Goal: Task Accomplishment & Management: Use online tool/utility

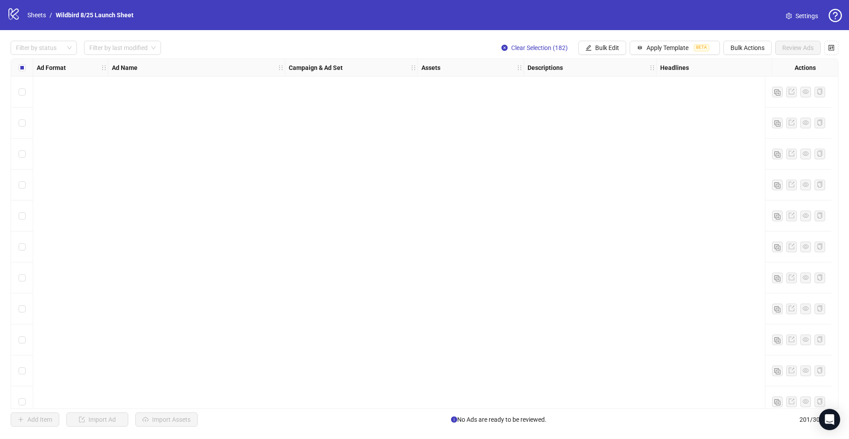
scroll to position [431, 0]
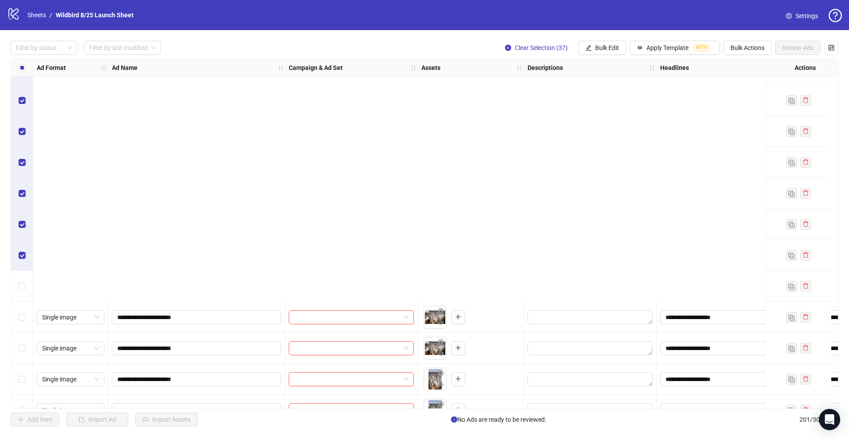
scroll to position [1829, 0]
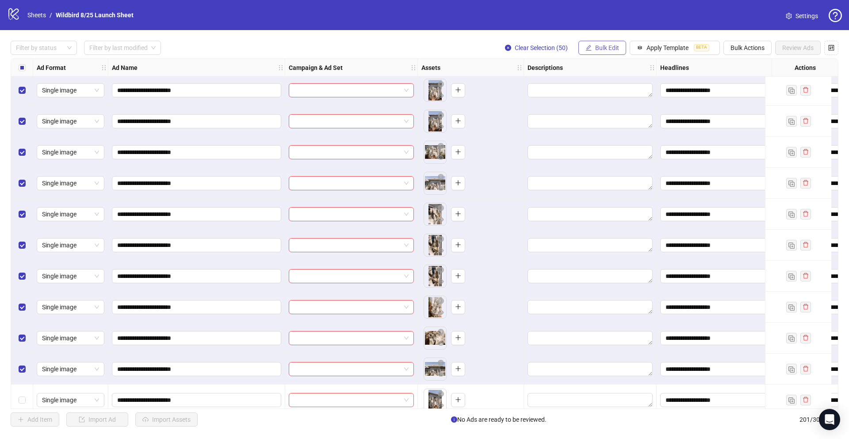
click at [598, 45] on span "Bulk Edit" at bounding box center [607, 47] width 24 height 7
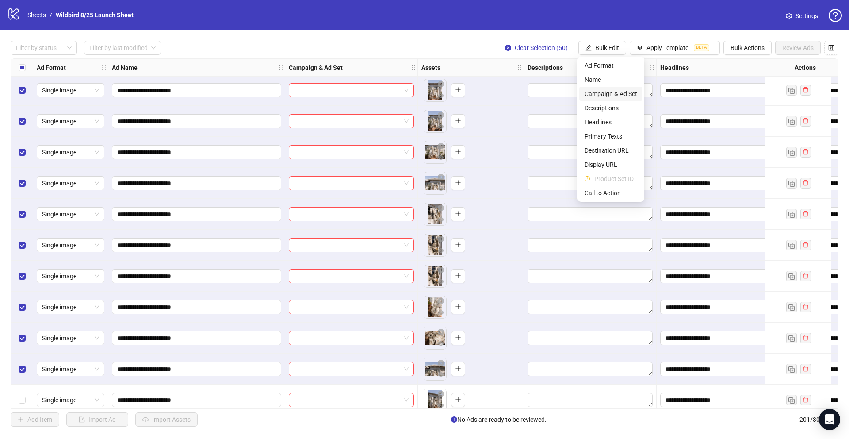
click at [603, 95] on span "Campaign & Ad Set" at bounding box center [611, 94] width 53 height 10
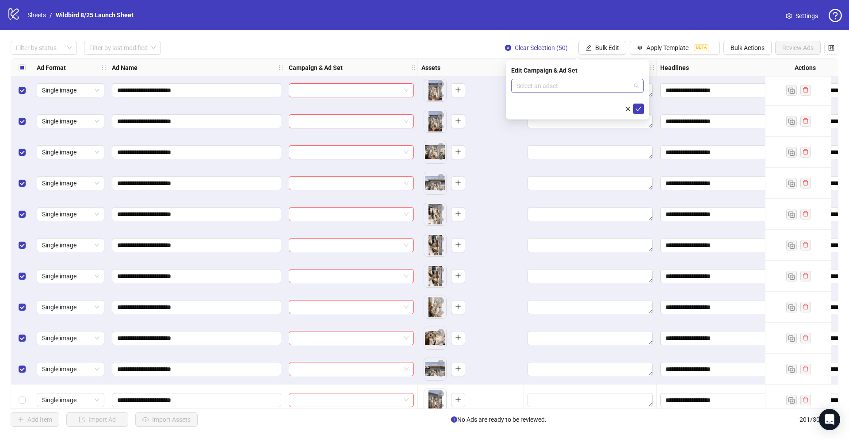
click at [569, 88] on input "search" at bounding box center [574, 85] width 114 height 13
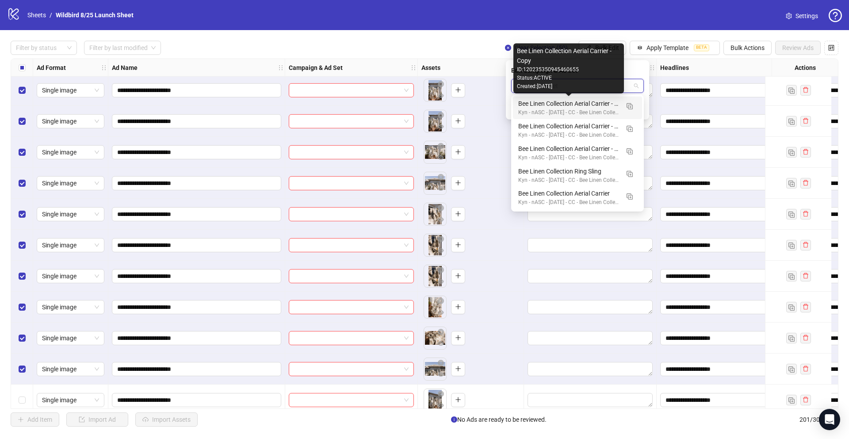
click at [595, 103] on div "Bee Linen Collection Aerial Carrier - Copy" at bounding box center [568, 104] width 101 height 10
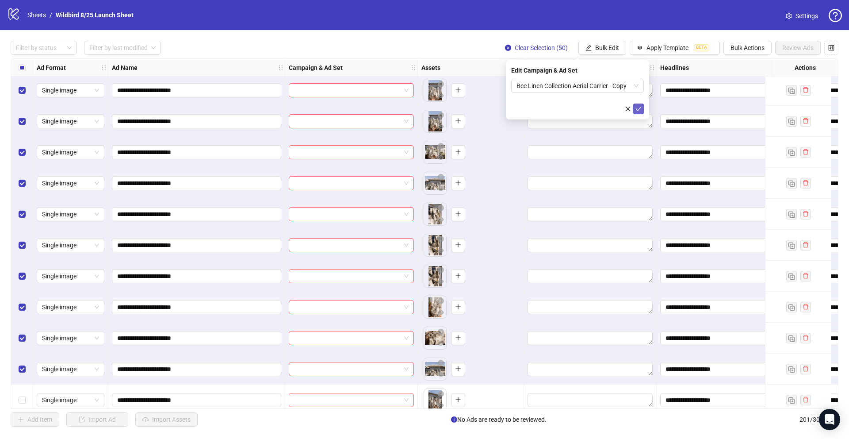
click at [639, 106] on icon "check" at bounding box center [639, 109] width 6 height 6
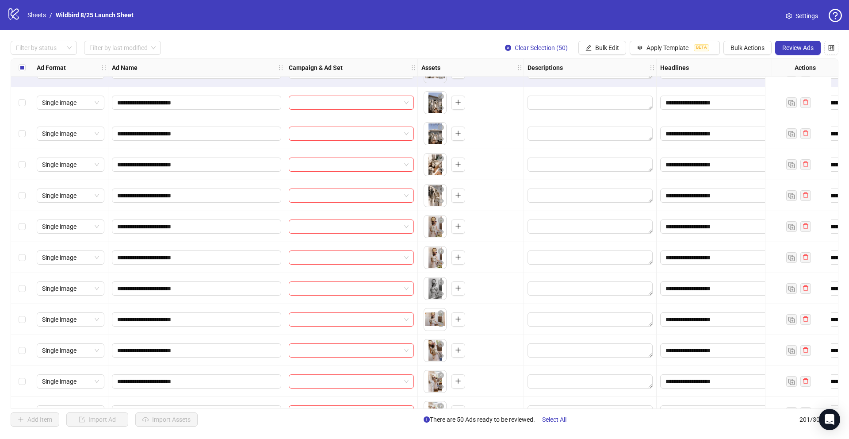
scroll to position [2046, 0]
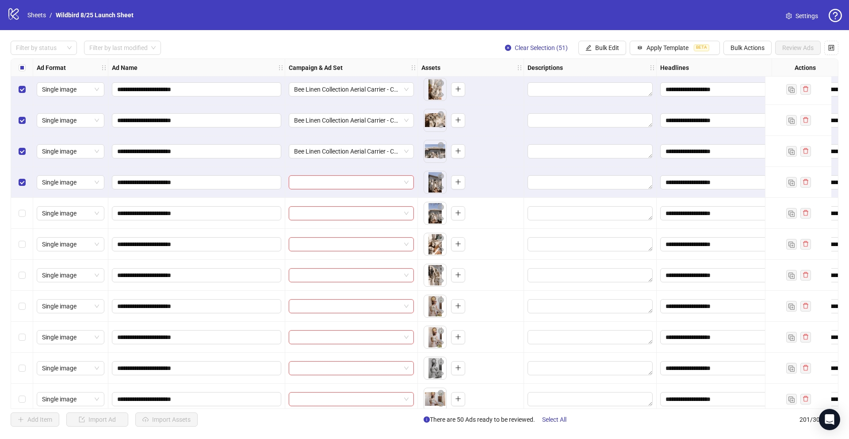
click at [17, 65] on div "Select all rows" at bounding box center [22, 68] width 22 height 18
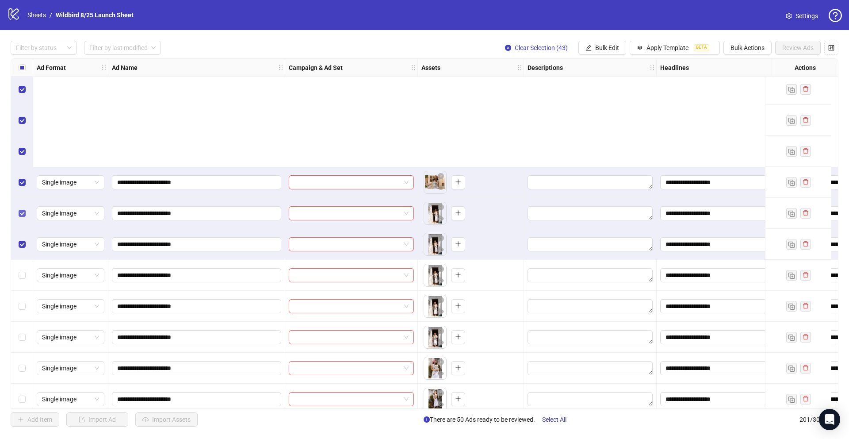
scroll to position [3449, 0]
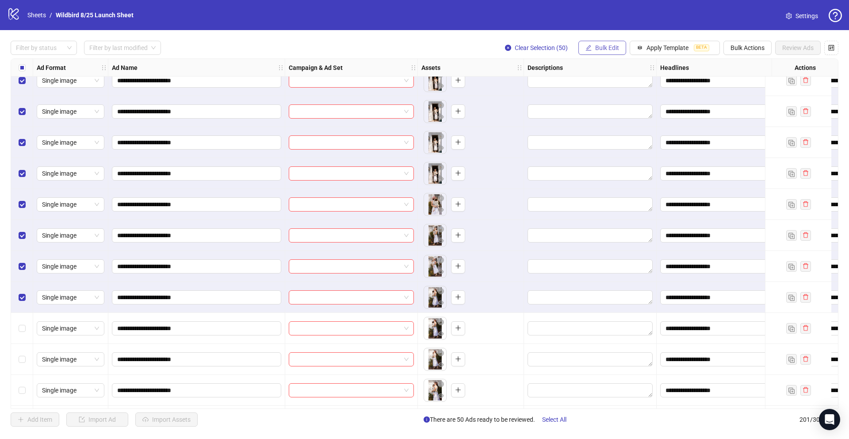
click at [589, 50] on span "button" at bounding box center [589, 47] width 6 height 7
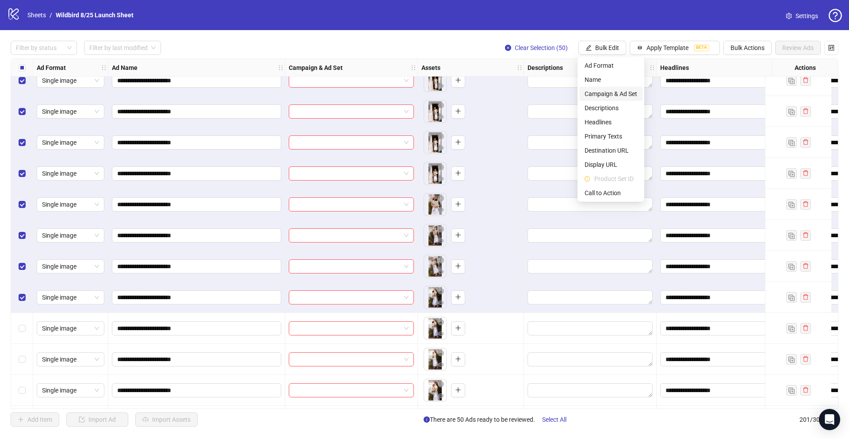
click at [591, 89] on span "Campaign & Ad Set" at bounding box center [611, 94] width 53 height 10
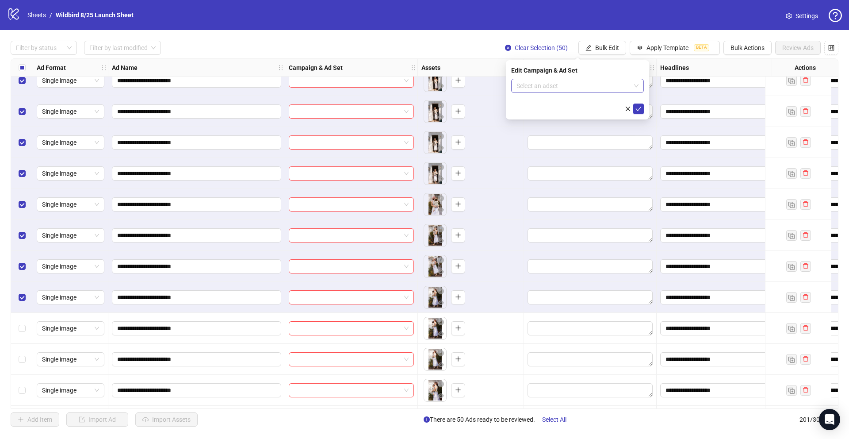
click at [554, 87] on input "search" at bounding box center [574, 85] width 114 height 13
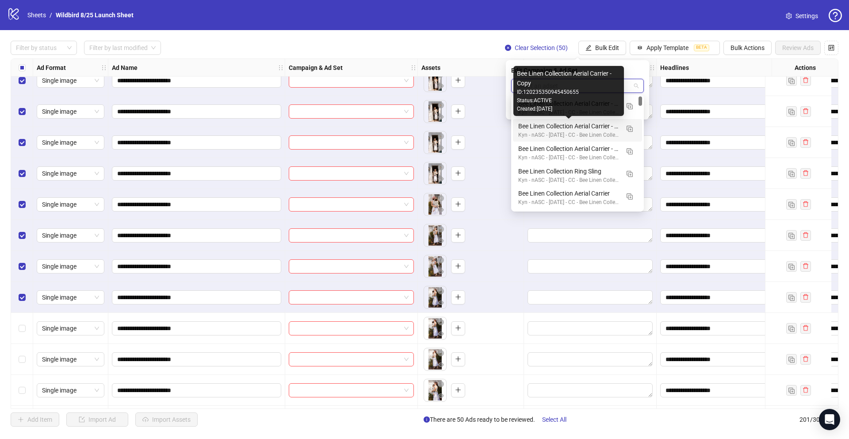
click at [602, 125] on div "Bee Linen Collection Aerial Carrier - Copy" at bounding box center [568, 126] width 101 height 10
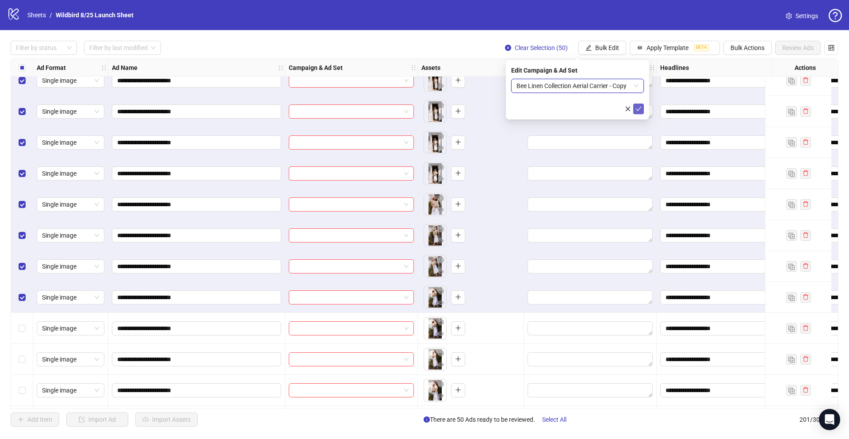
click at [639, 109] on icon "check" at bounding box center [639, 109] width 6 height 4
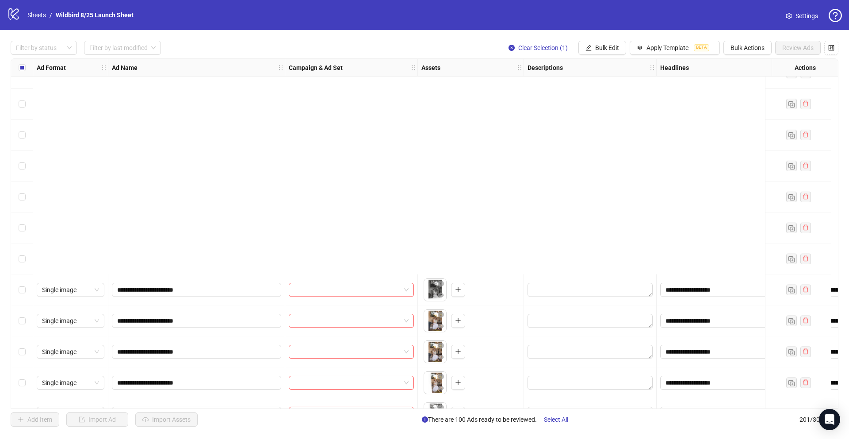
scroll to position [5896, 0]
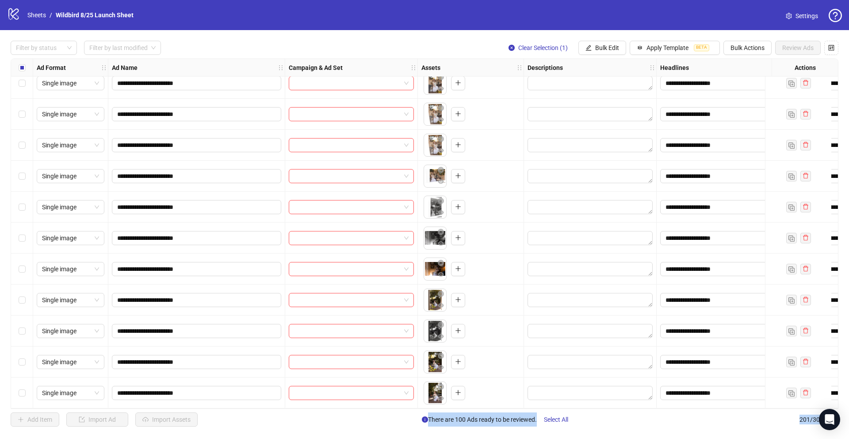
click at [26, 391] on div "Select row 201" at bounding box center [22, 392] width 22 height 31
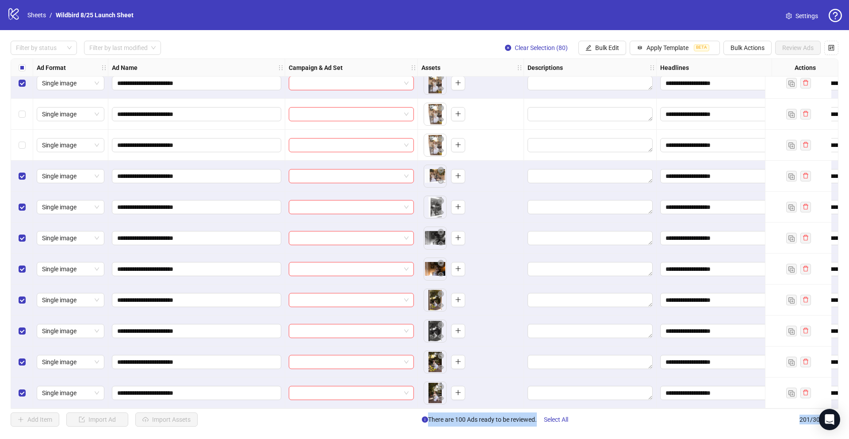
drag, startPoint x: 505, startPoint y: 50, endPoint x: 491, endPoint y: 62, distance: 18.5
click at [505, 50] on icon "close-circle" at bounding box center [508, 48] width 6 height 6
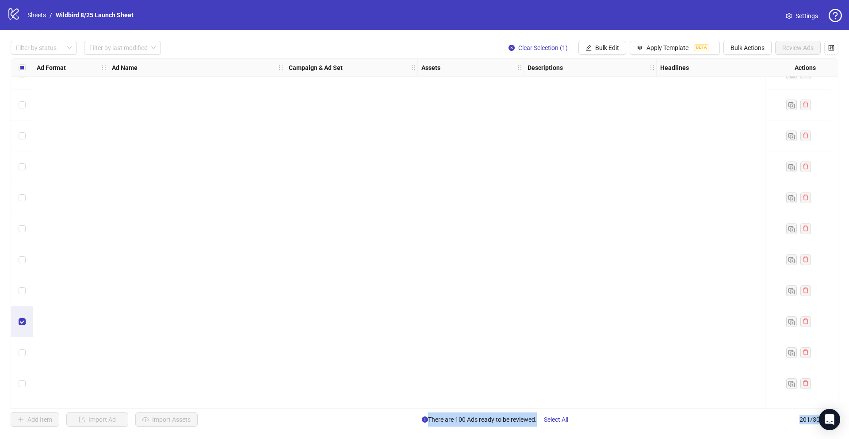
scroll to position [4137, 0]
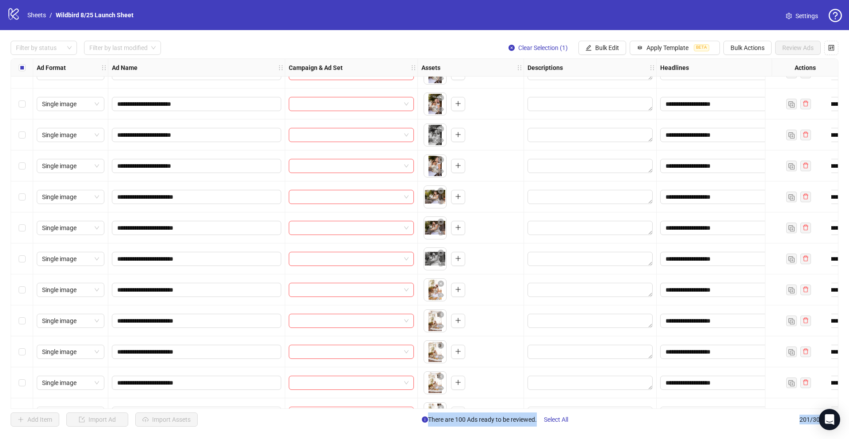
click at [26, 349] on div "Select row 143" at bounding box center [22, 351] width 22 height 31
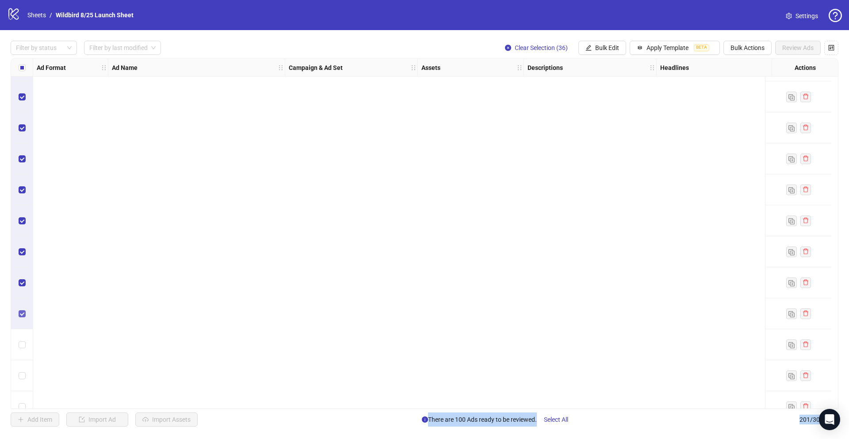
scroll to position [4967, 0]
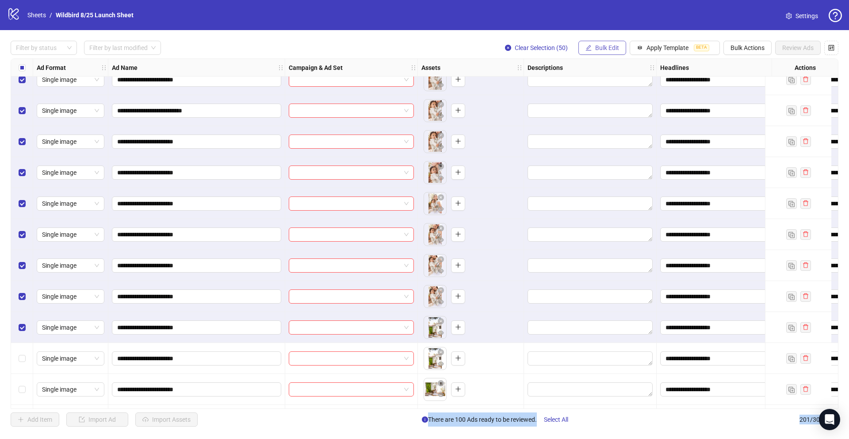
click at [622, 50] on button "Bulk Edit" at bounding box center [603, 48] width 48 height 14
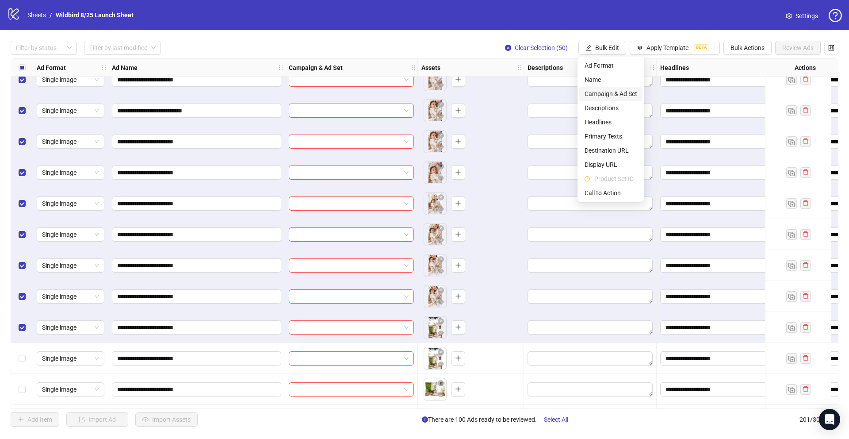
click at [606, 92] on span "Campaign & Ad Set" at bounding box center [611, 94] width 53 height 10
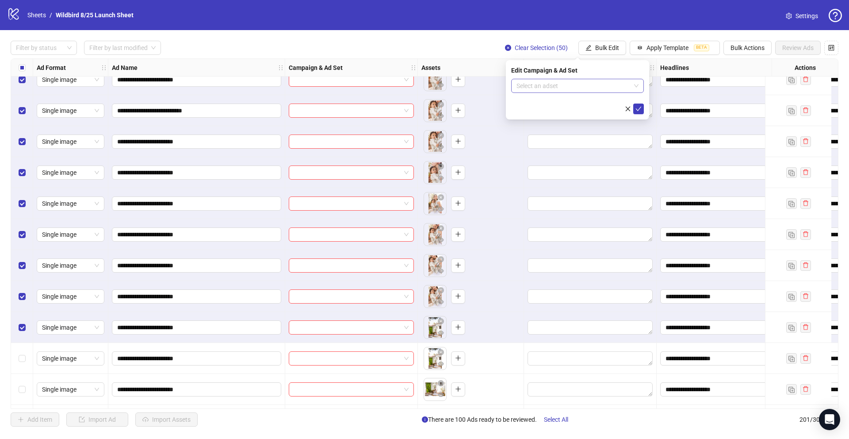
click at [590, 86] on input "search" at bounding box center [574, 85] width 114 height 13
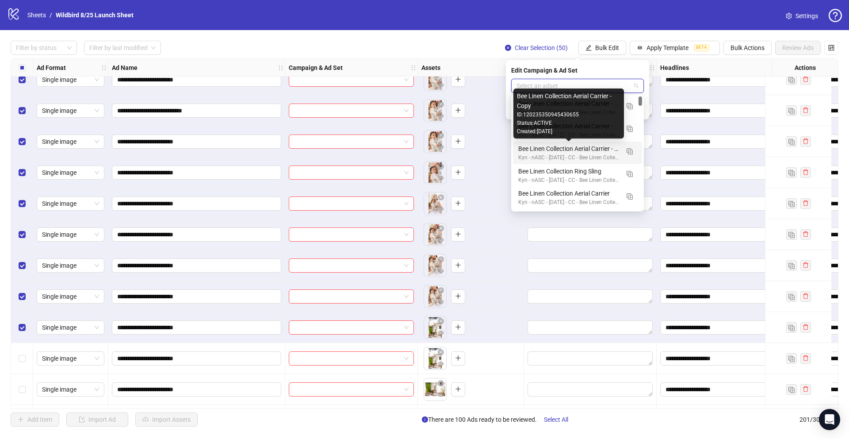
click at [572, 151] on div "Bee Linen Collection Aerial Carrier - Copy" at bounding box center [568, 149] width 101 height 10
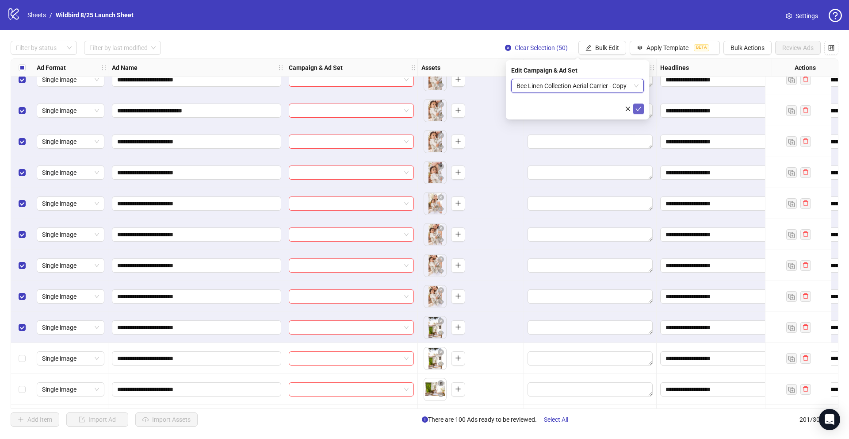
click at [641, 109] on icon "check" at bounding box center [639, 109] width 6 height 6
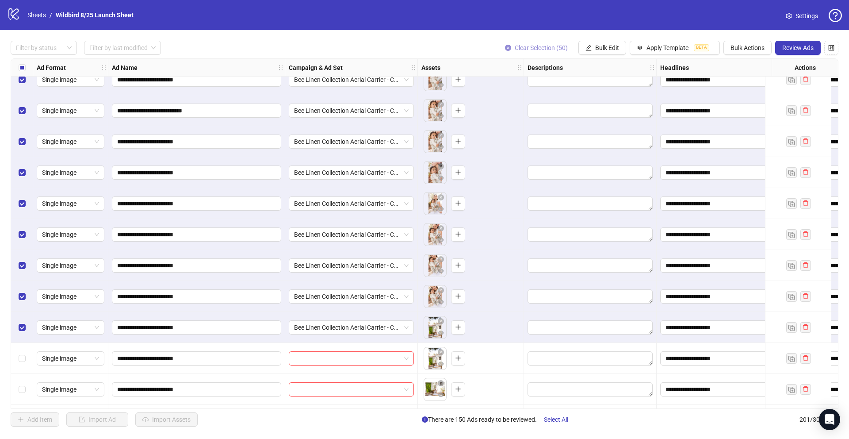
click at [507, 48] on icon "close-circle" at bounding box center [508, 48] width 6 height 6
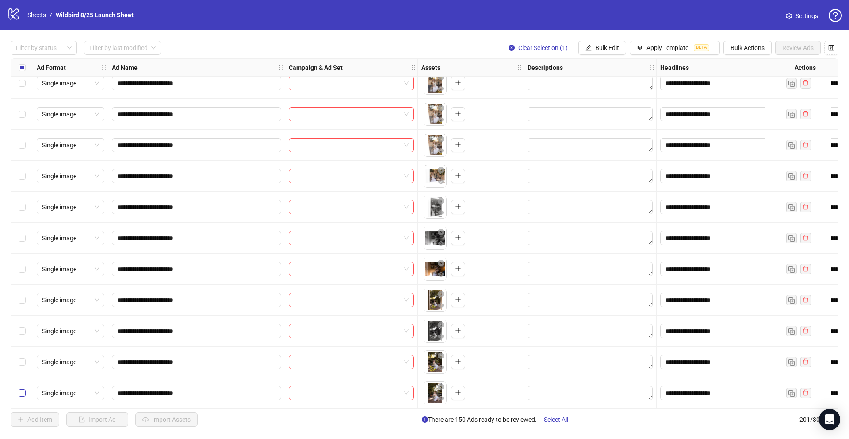
scroll to position [5896, 18]
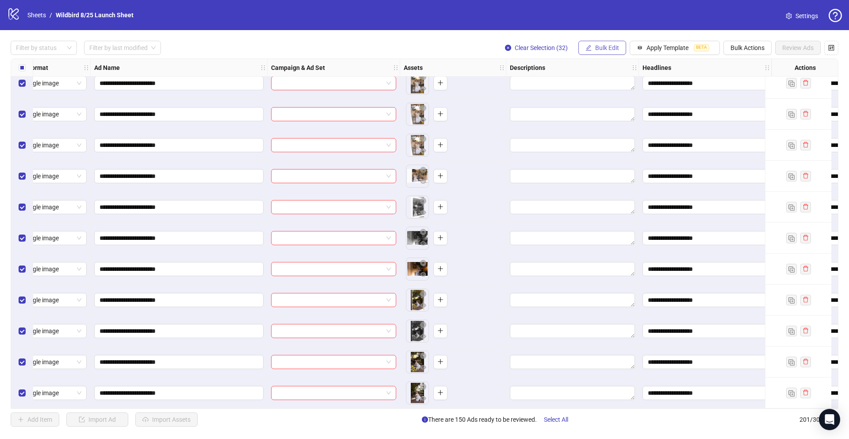
click at [599, 50] on span "Bulk Edit" at bounding box center [607, 47] width 24 height 7
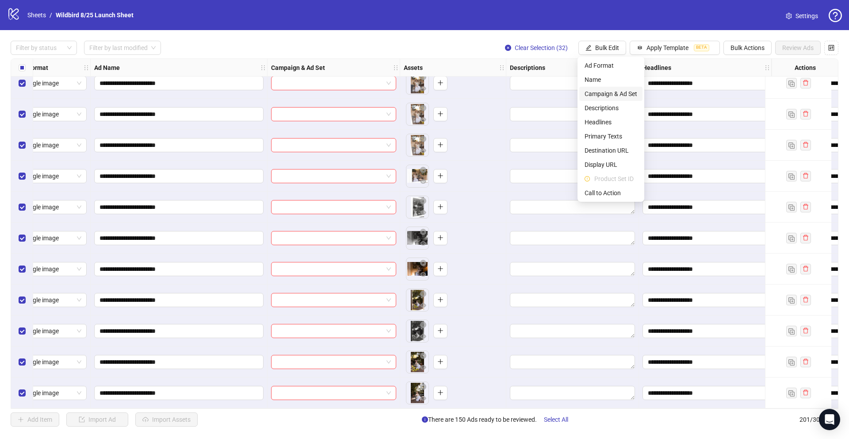
click at [599, 95] on span "Campaign & Ad Set" at bounding box center [611, 94] width 53 height 10
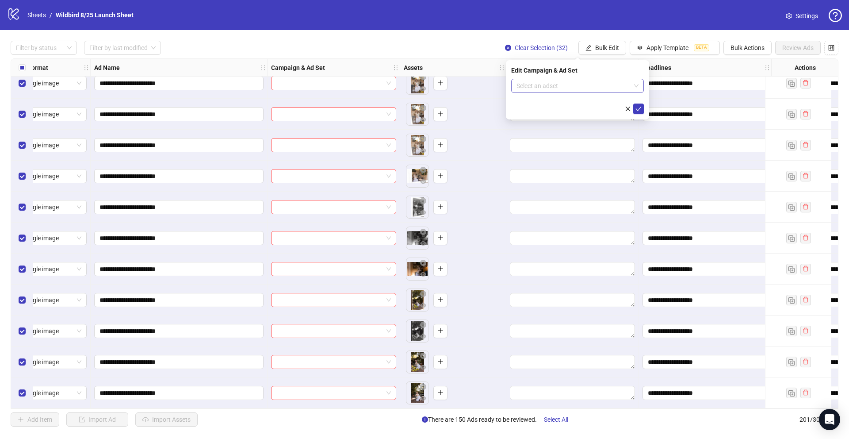
click at [577, 86] on input "search" at bounding box center [574, 85] width 114 height 13
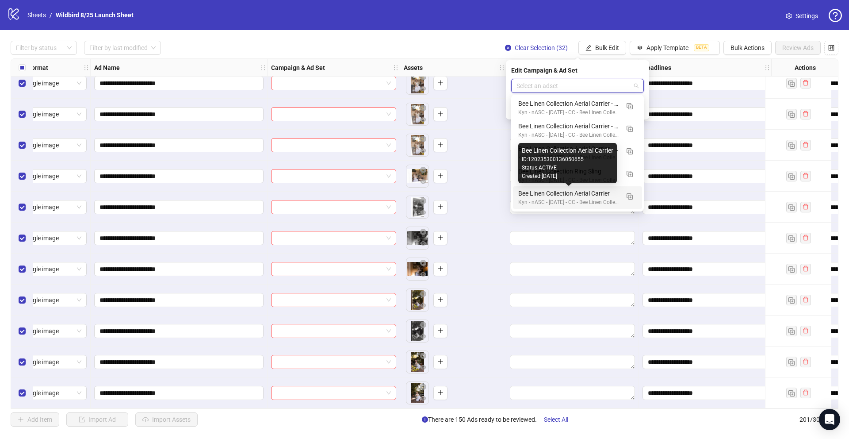
click at [595, 192] on div "Bee Linen Collection Aerial Carrier" at bounding box center [568, 193] width 101 height 10
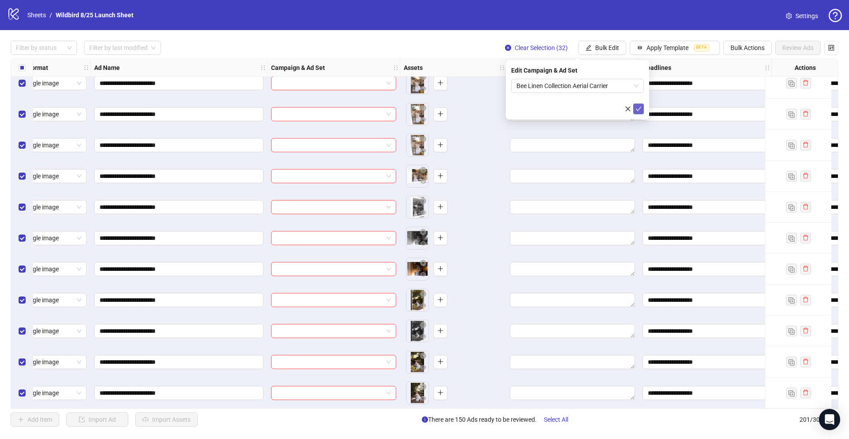
click at [636, 108] on icon "check" at bounding box center [639, 109] width 6 height 6
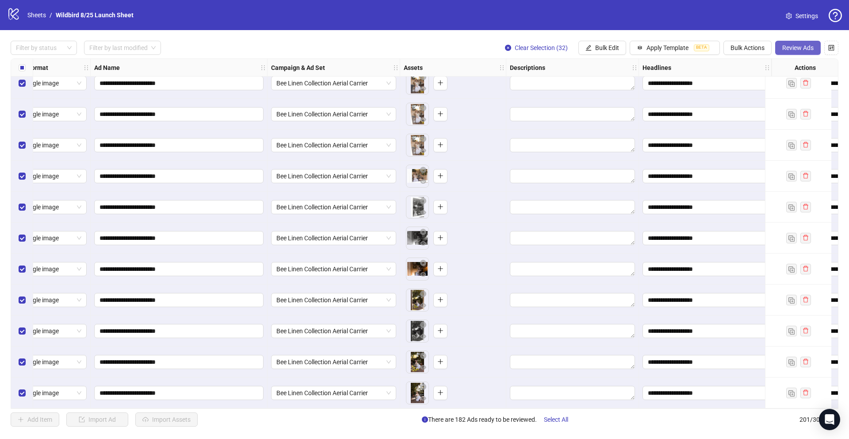
click at [794, 45] on span "Review Ads" at bounding box center [798, 47] width 31 height 7
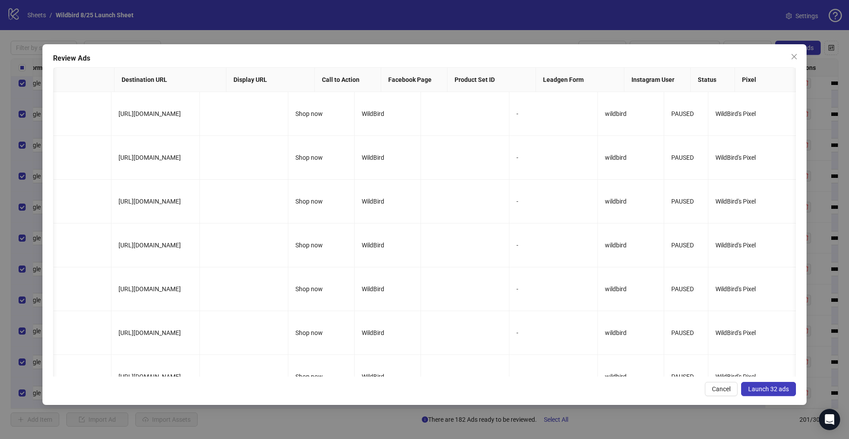
scroll to position [0, 0]
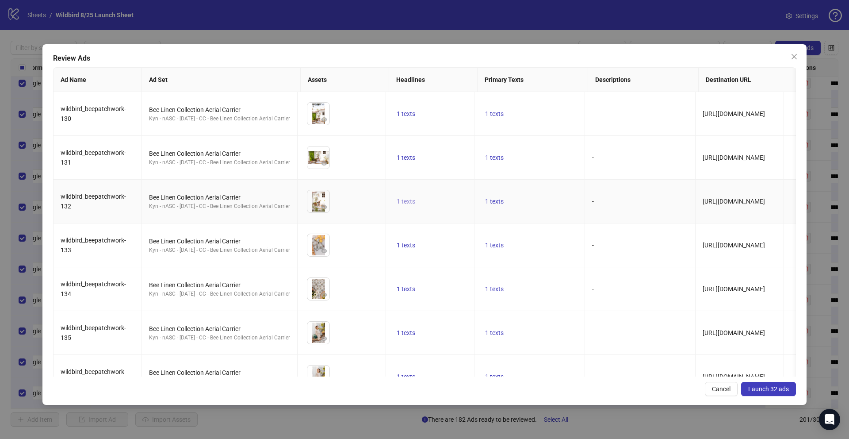
click at [411, 202] on span "1 texts" at bounding box center [406, 201] width 19 height 7
click at [594, 200] on span "-" at bounding box center [593, 201] width 2 height 7
click at [504, 199] on span "1 texts" at bounding box center [494, 201] width 19 height 7
click at [456, 288] on td "1 texts" at bounding box center [430, 289] width 88 height 44
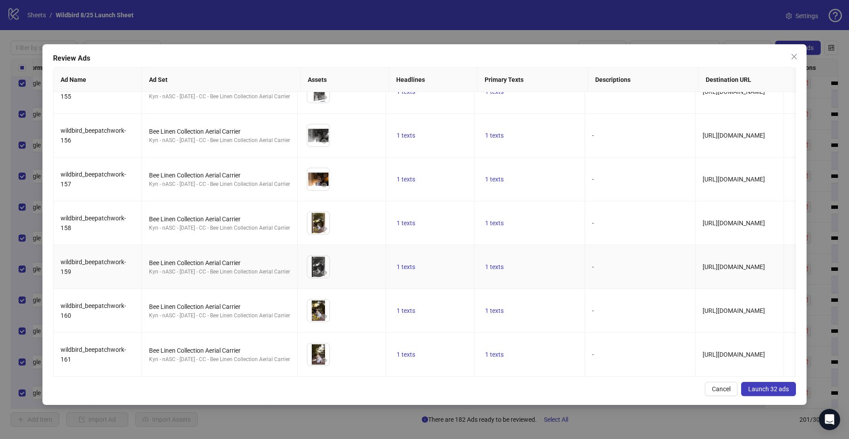
click at [740, 260] on td "[URL][DOMAIN_NAME]" at bounding box center [740, 267] width 88 height 44
copy span "[URL][DOMAIN_NAME]"
click at [769, 386] on span "Launch 32 ads" at bounding box center [768, 388] width 41 height 7
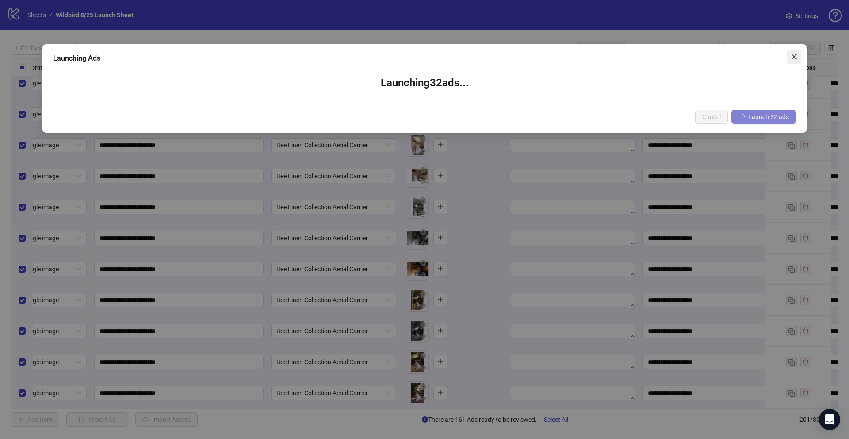
click at [796, 55] on icon "close" at bounding box center [794, 56] width 7 height 7
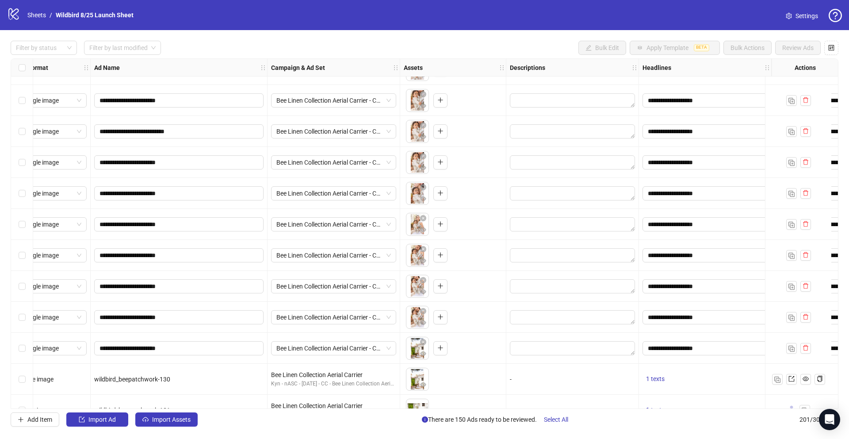
click at [25, 347] on div "Select row 169" at bounding box center [22, 348] width 22 height 31
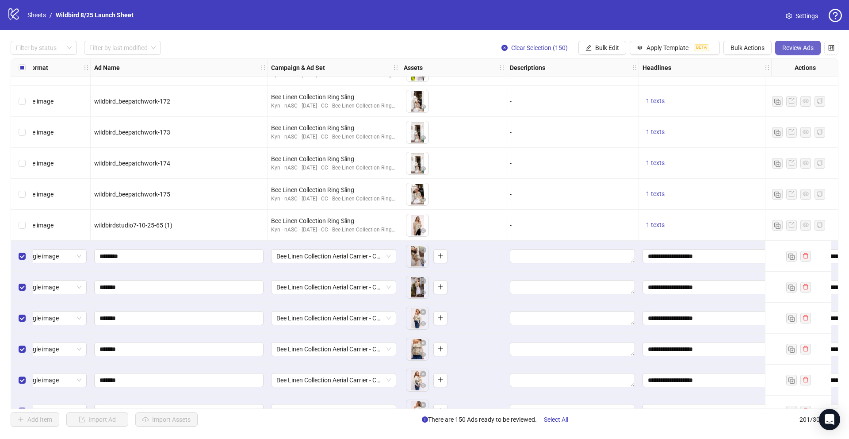
click at [798, 52] on button "Review Ads" at bounding box center [798, 48] width 46 height 14
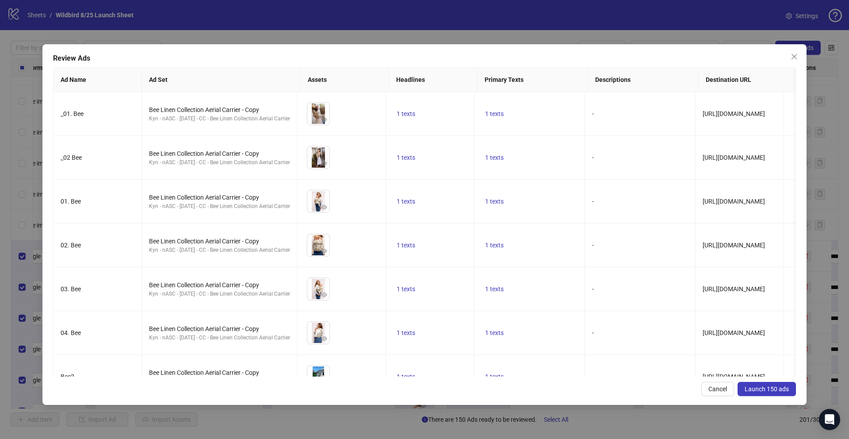
click at [767, 388] on span "Launch 150 ads" at bounding box center [767, 388] width 44 height 7
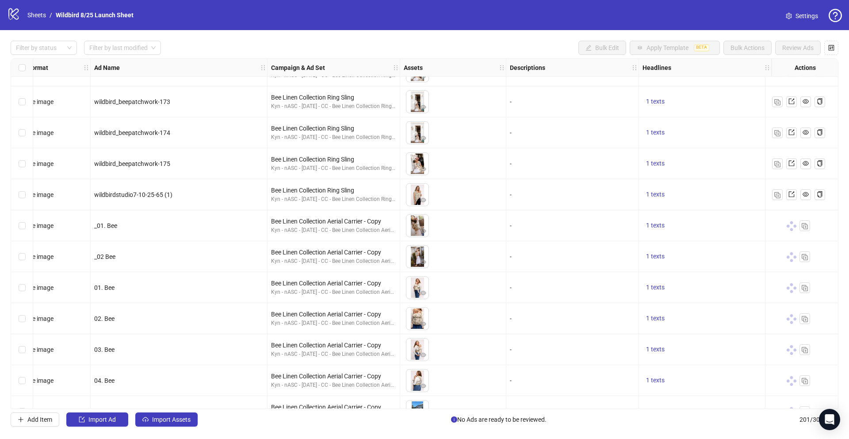
scroll to position [456, 18]
